Goal: Information Seeking & Learning: Learn about a topic

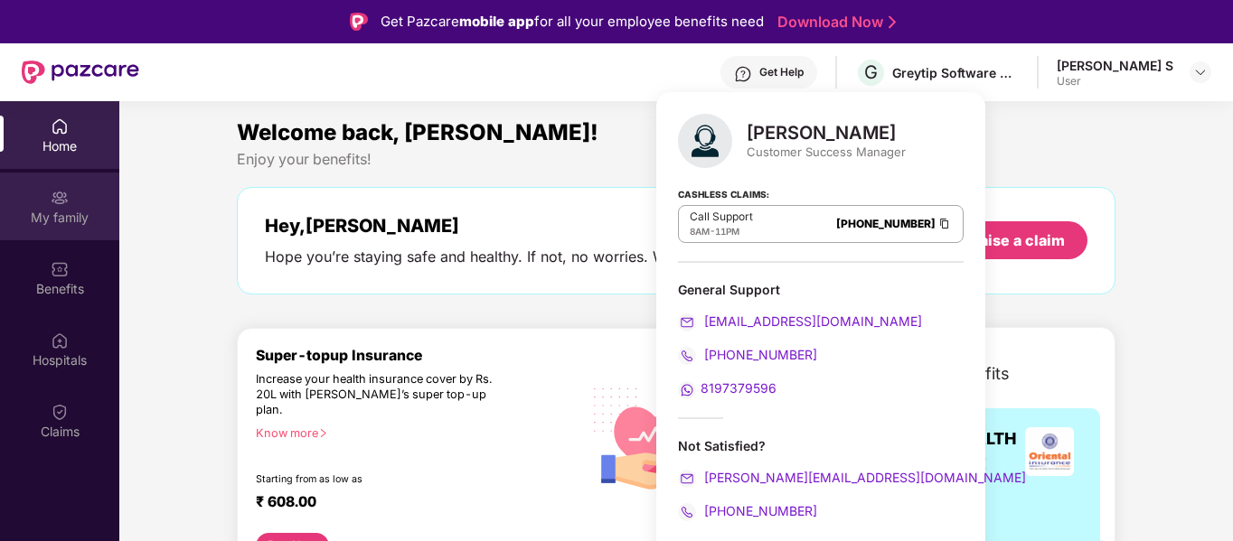
click at [69, 218] on div "My family" at bounding box center [59, 218] width 119 height 18
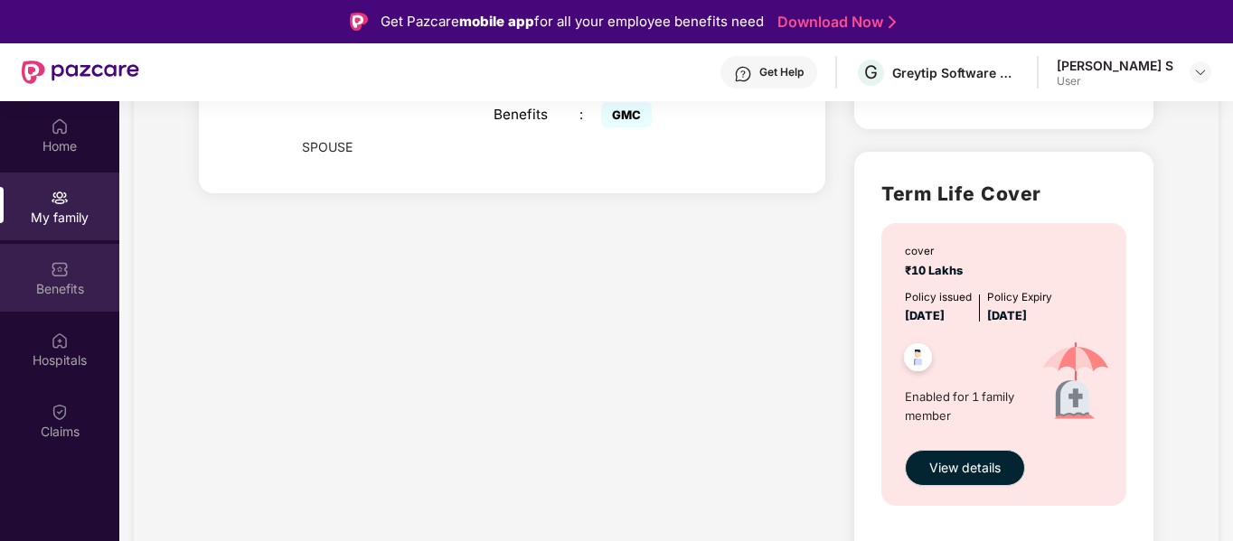
click at [70, 283] on div "Benefits" at bounding box center [59, 288] width 119 height 18
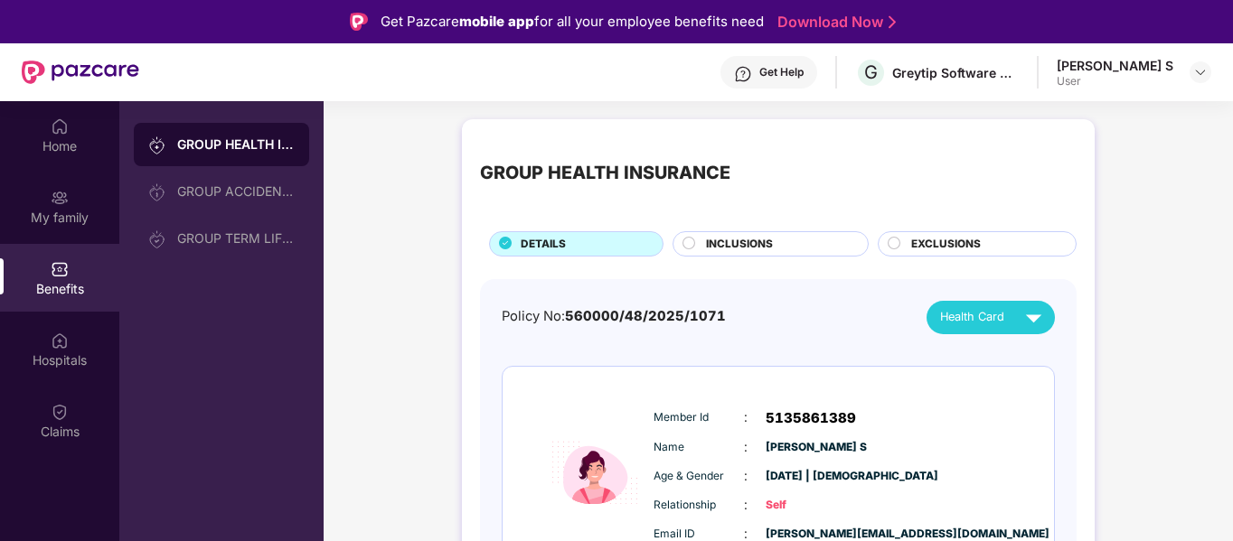
click at [776, 241] on div "INCLUSIONS" at bounding box center [778, 246] width 162 height 20
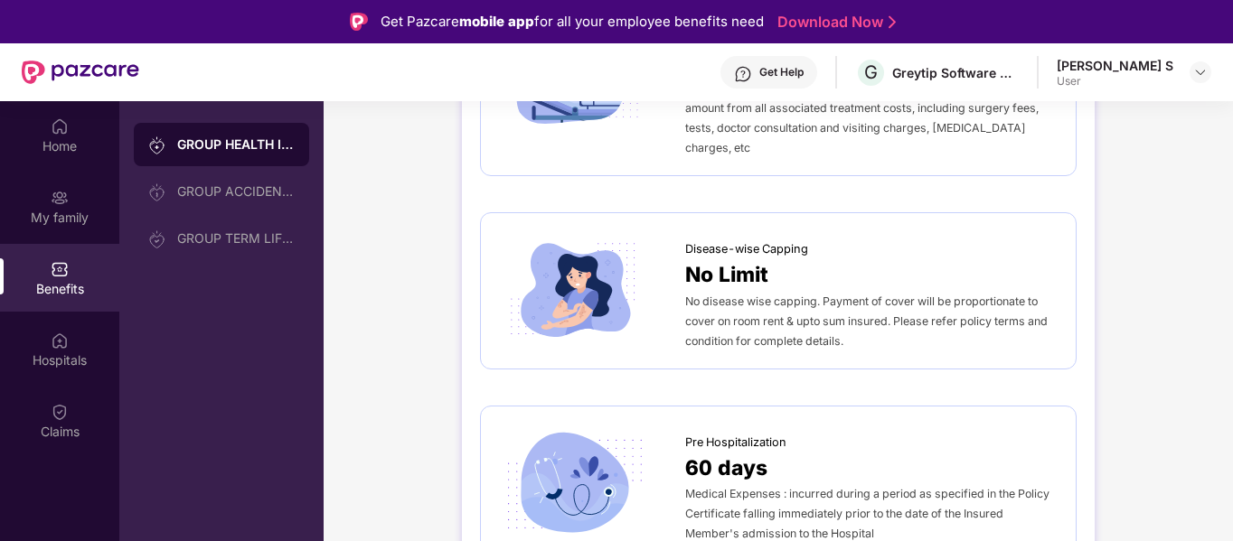
scroll to position [814, 0]
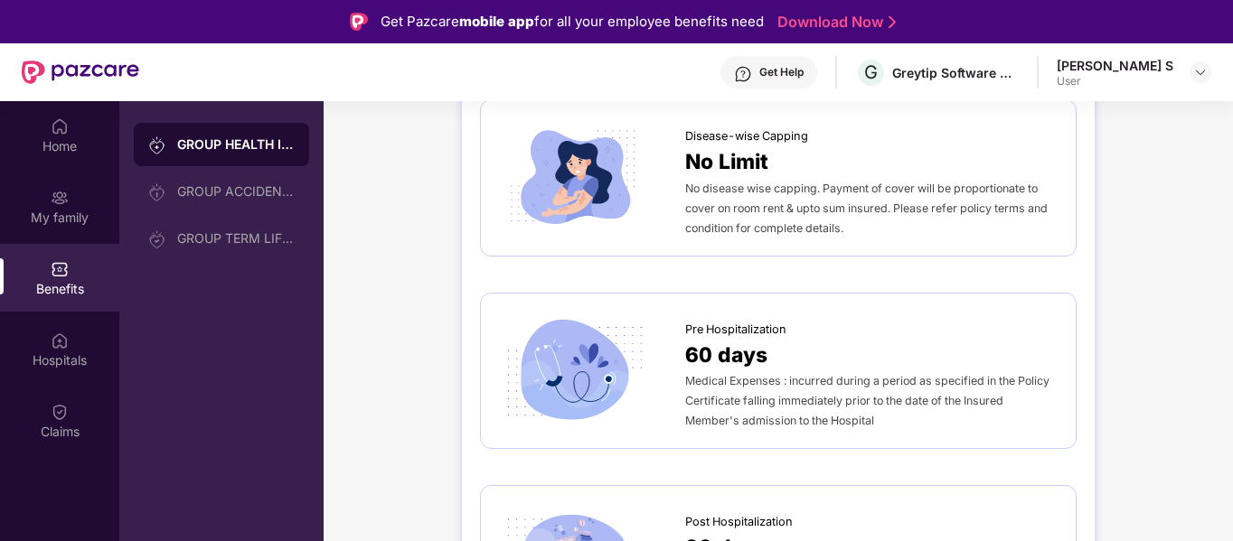
click at [984, 189] on span "No disease wise capping. Payment of cover will be proportionate to cover on roo…" at bounding box center [866, 208] width 363 height 53
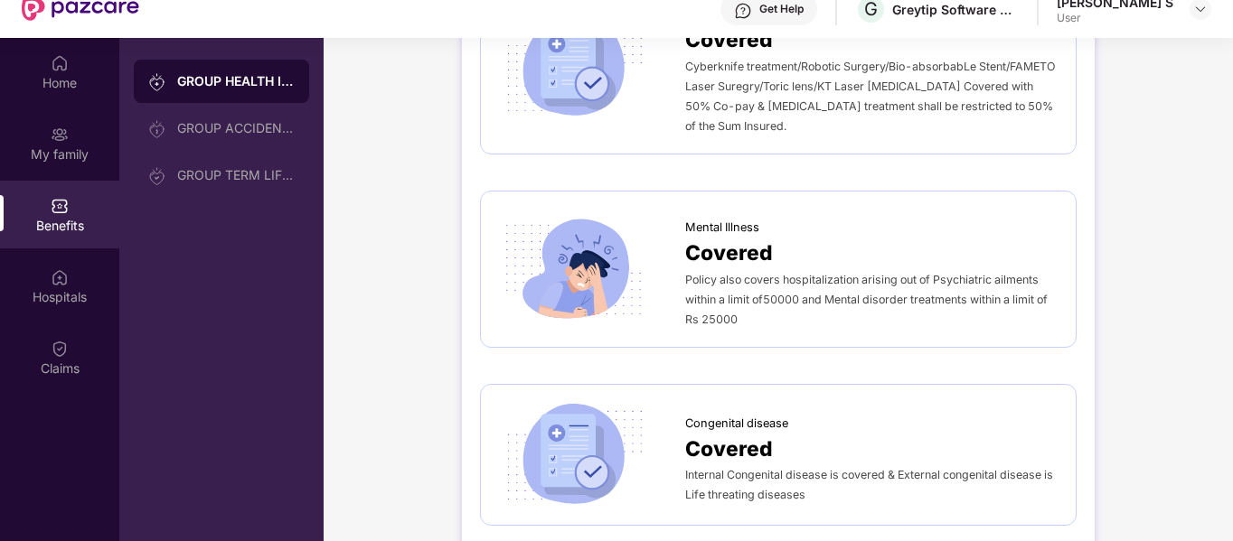
scroll to position [101, 0]
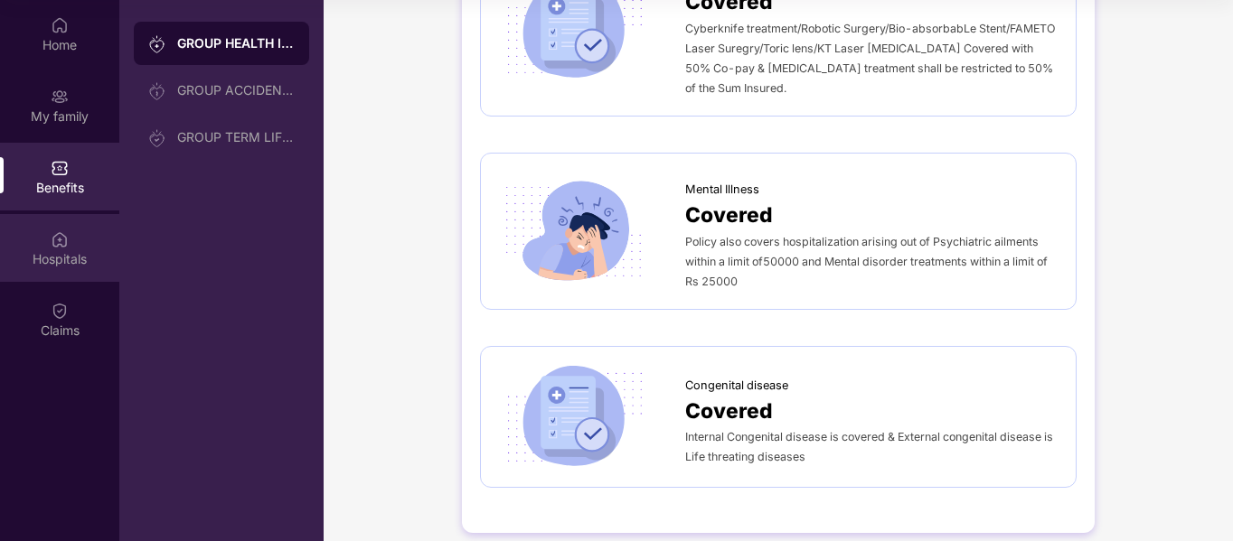
click at [63, 239] on img at bounding box center [60, 240] width 18 height 18
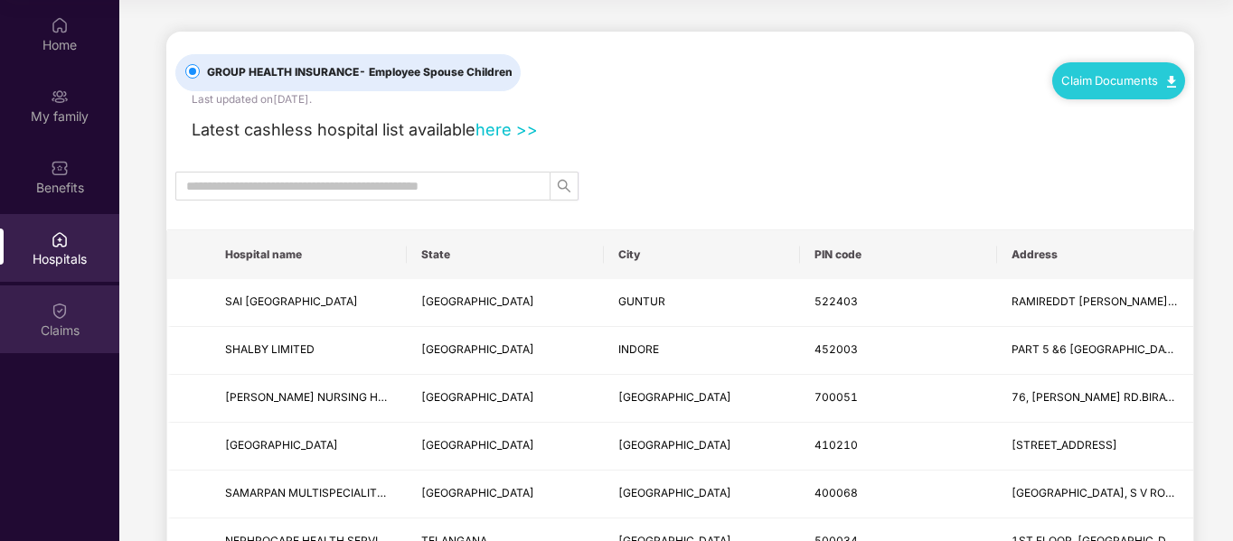
click at [41, 325] on div "Claims" at bounding box center [59, 331] width 119 height 18
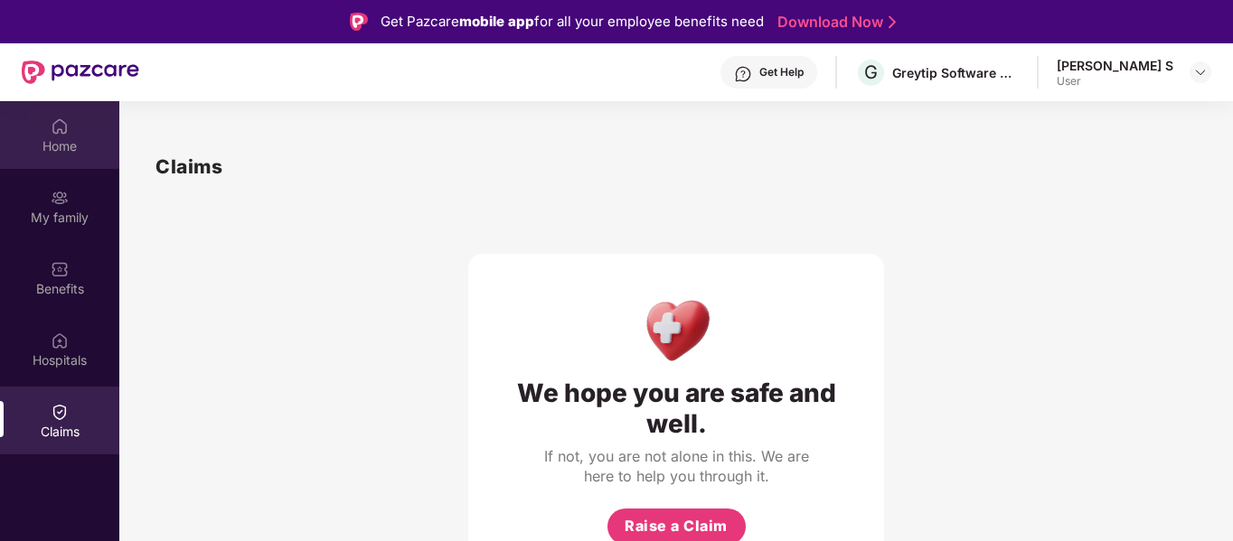
click at [54, 142] on div "Home" at bounding box center [59, 146] width 119 height 18
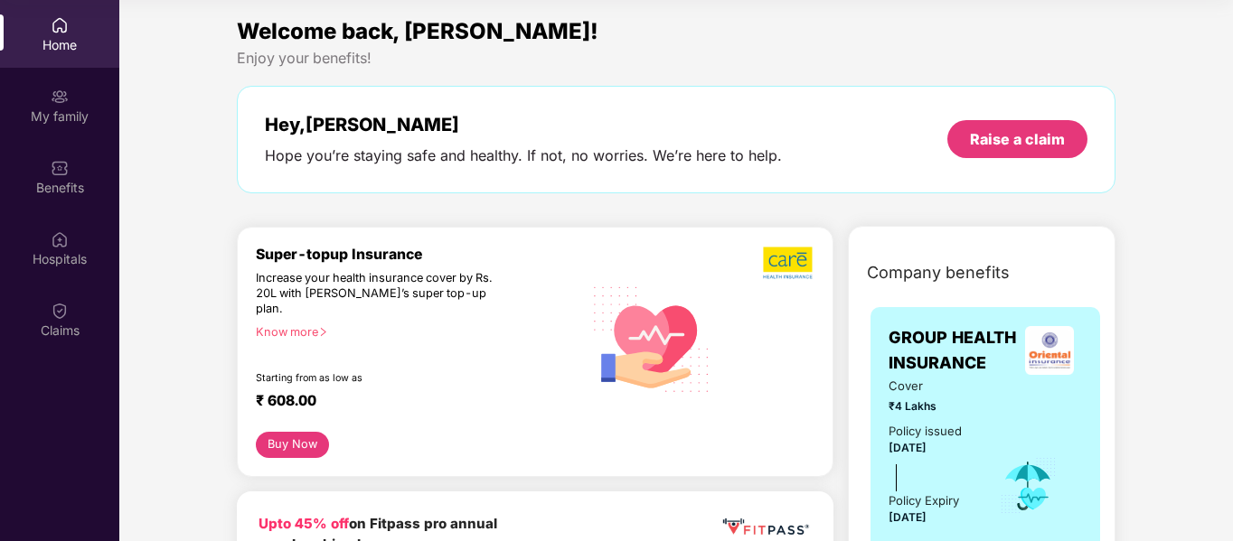
click at [903, 155] on div "Hey, [PERSON_NAME] Hope you’re staying safe and healthy. If not, no worries. We…" at bounding box center [676, 140] width 823 height 52
click at [972, 314] on div "GROUP HEALTH INSURANCE Cover ₹4 Lakhs Policy issued [DATE] Policy Expiry [DATE]…" at bounding box center [986, 493] width 230 height 372
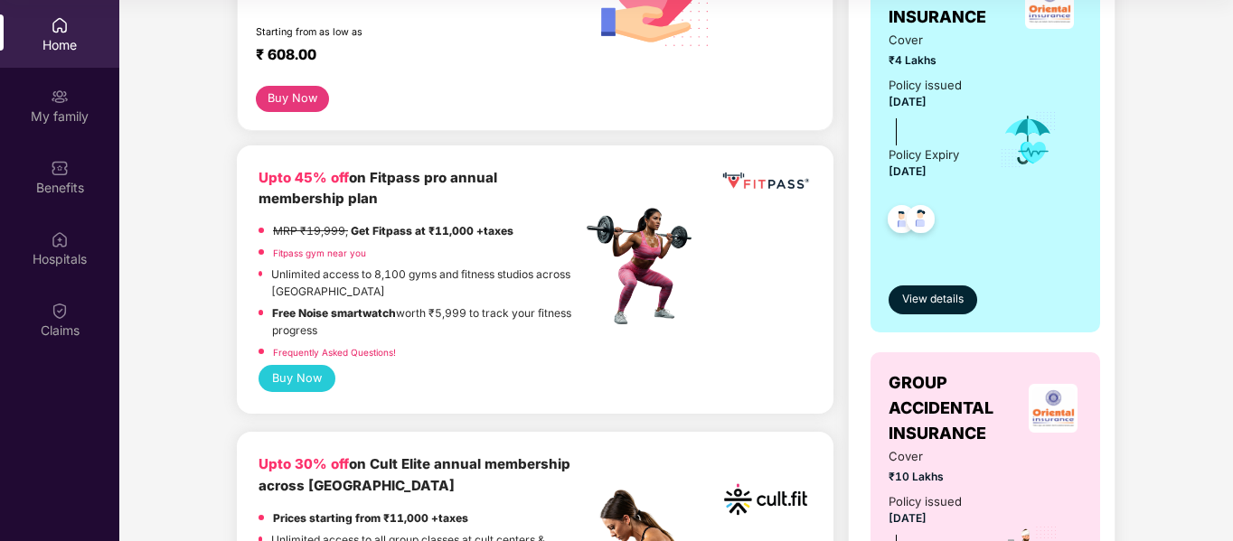
scroll to position [362, 0]
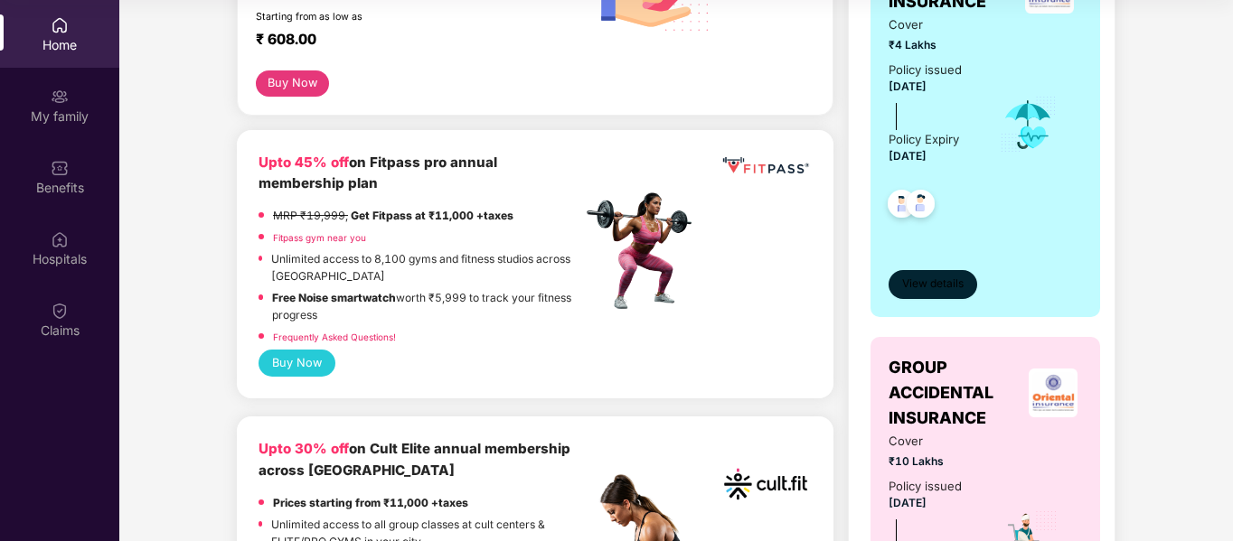
click at [929, 284] on span "View details" at bounding box center [932, 284] width 61 height 17
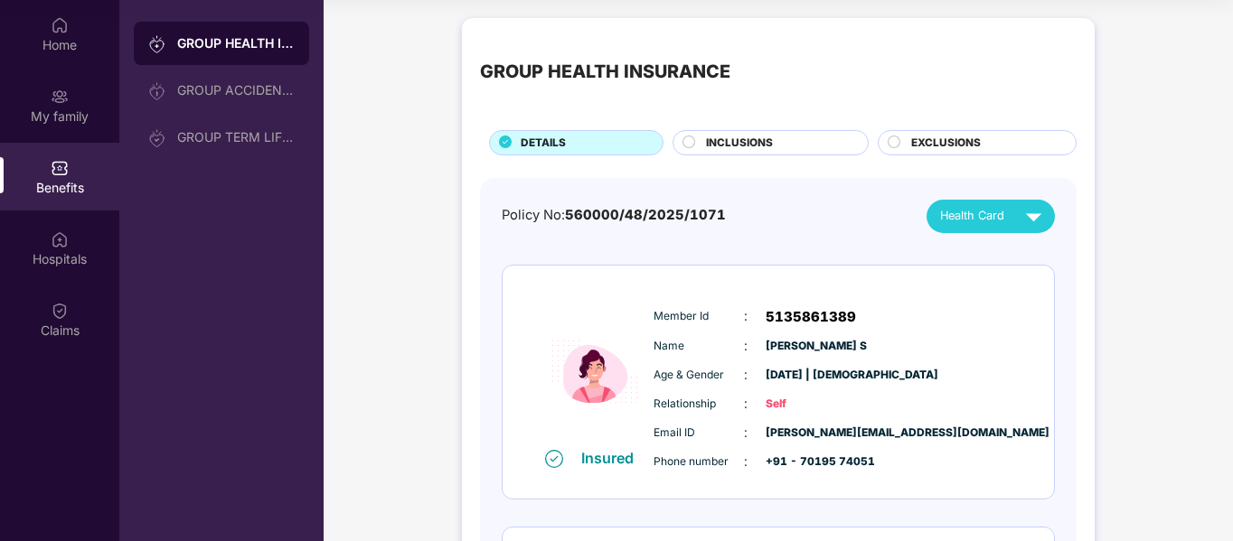
click at [798, 146] on div "INCLUSIONS" at bounding box center [778, 145] width 162 height 20
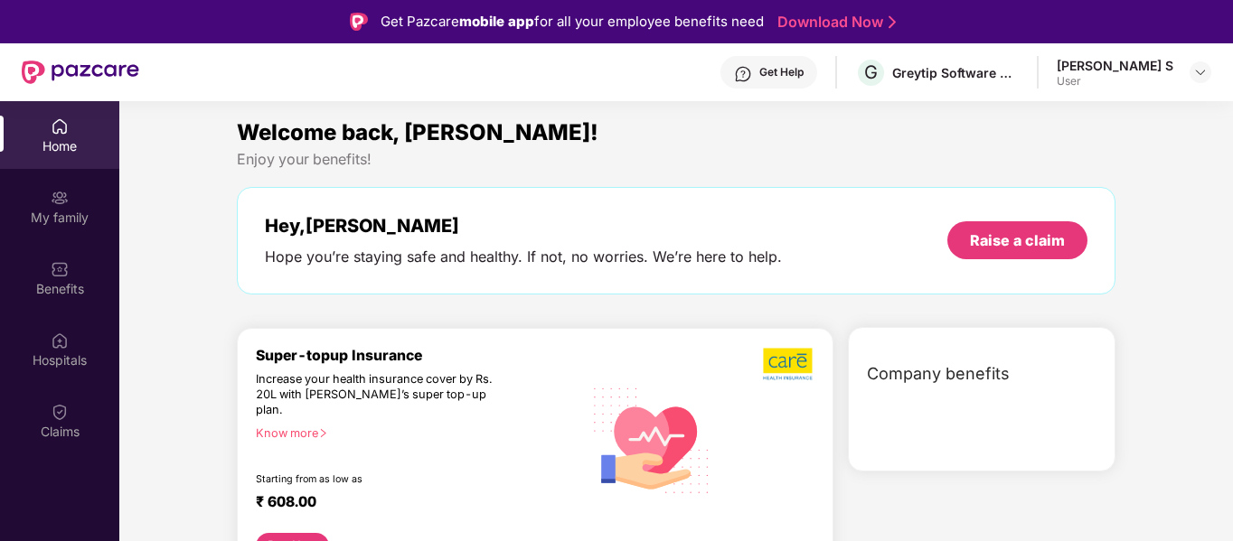
scroll to position [101, 0]
